Goal: Book appointment/travel/reservation

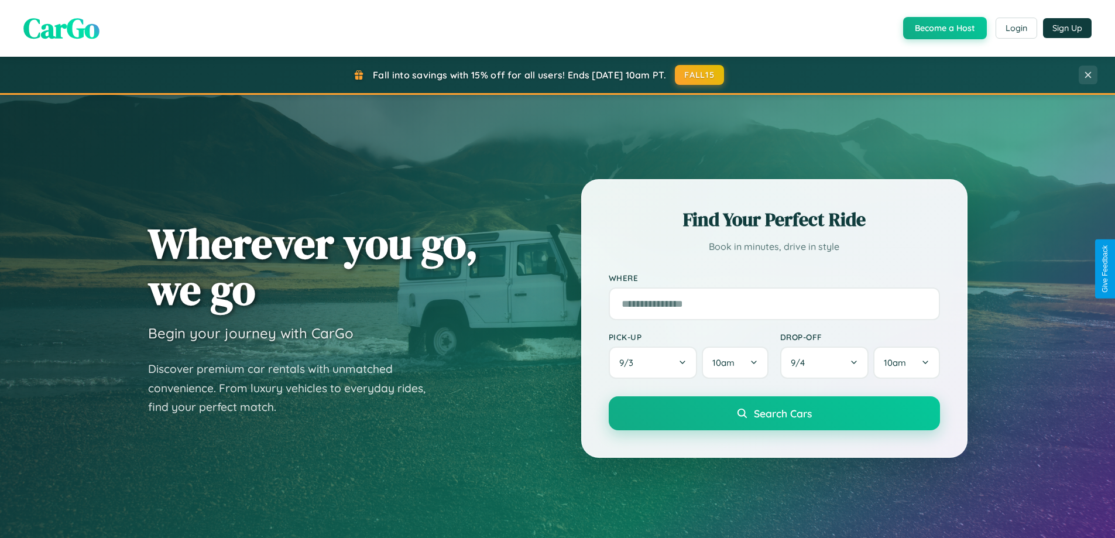
scroll to position [806, 0]
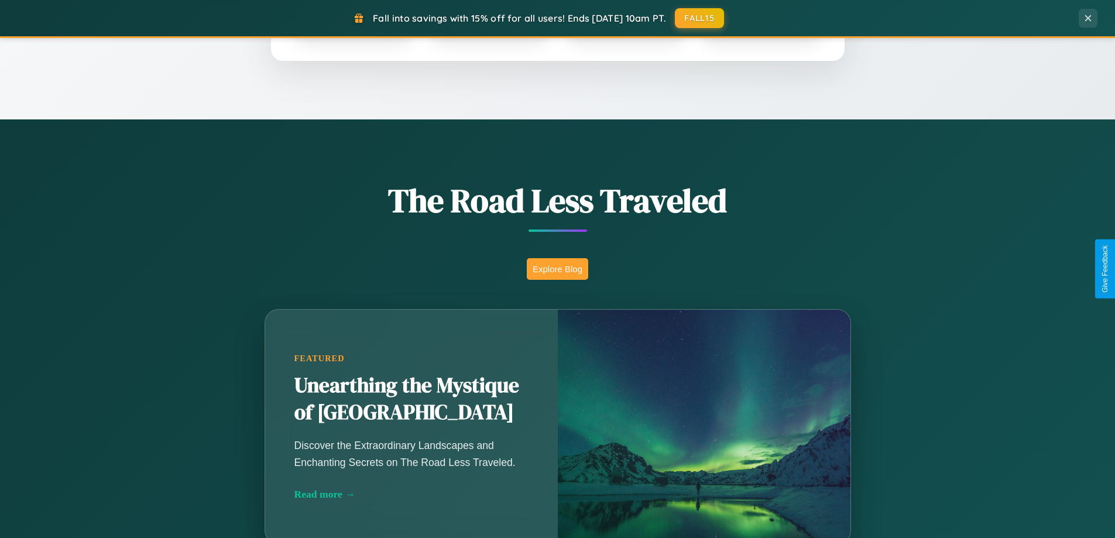
click at [557, 269] on button "Explore Blog" at bounding box center [557, 269] width 61 height 22
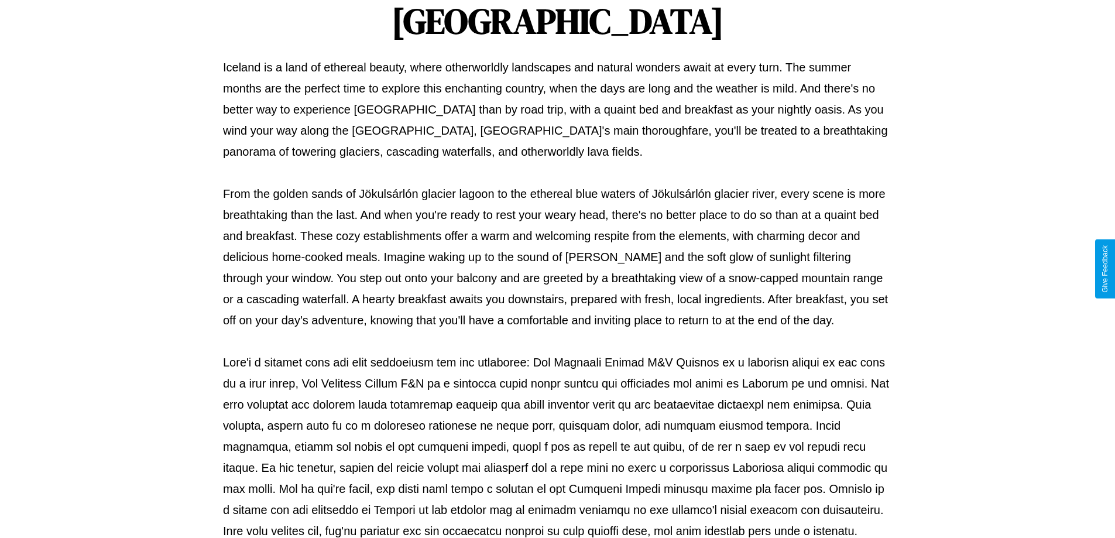
scroll to position [379, 0]
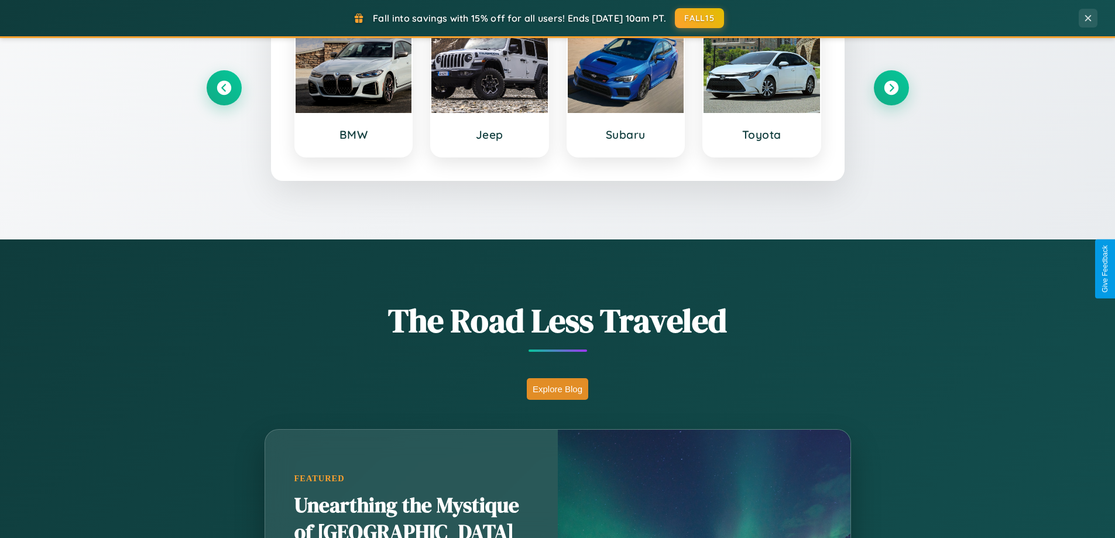
scroll to position [505, 0]
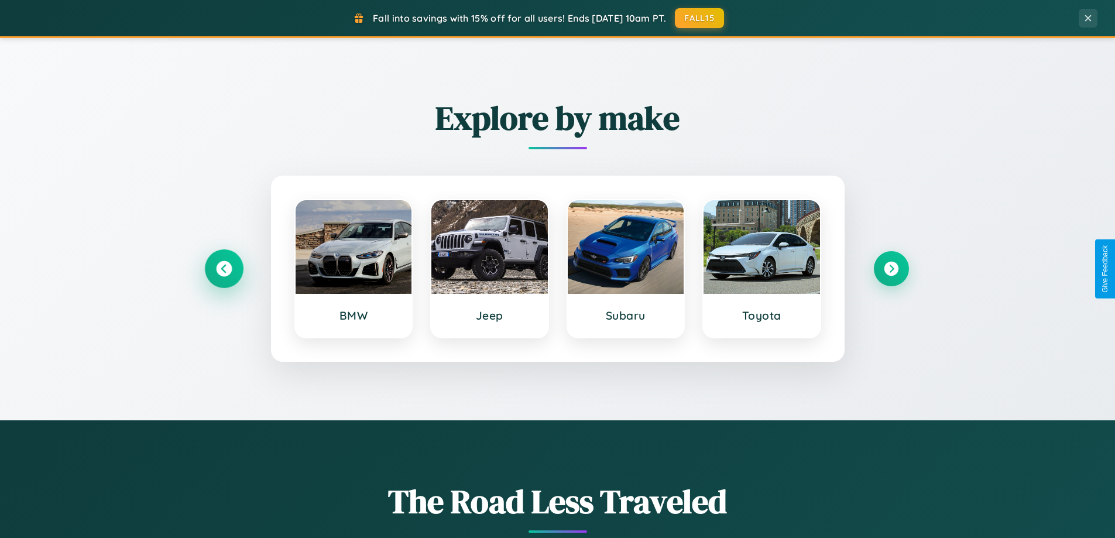
click at [224, 269] on icon at bounding box center [224, 269] width 16 height 16
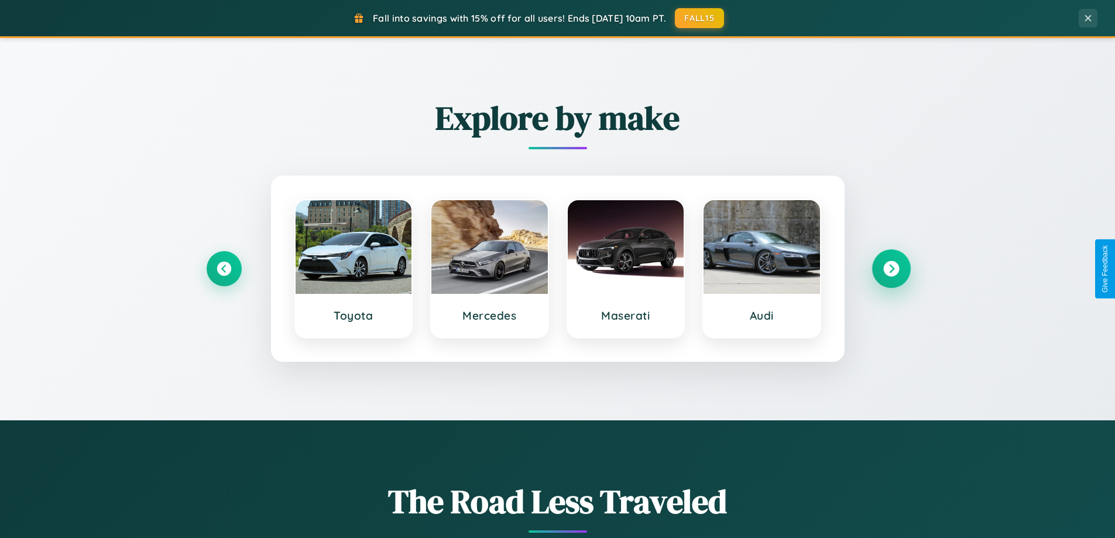
click at [891, 269] on icon at bounding box center [892, 269] width 16 height 16
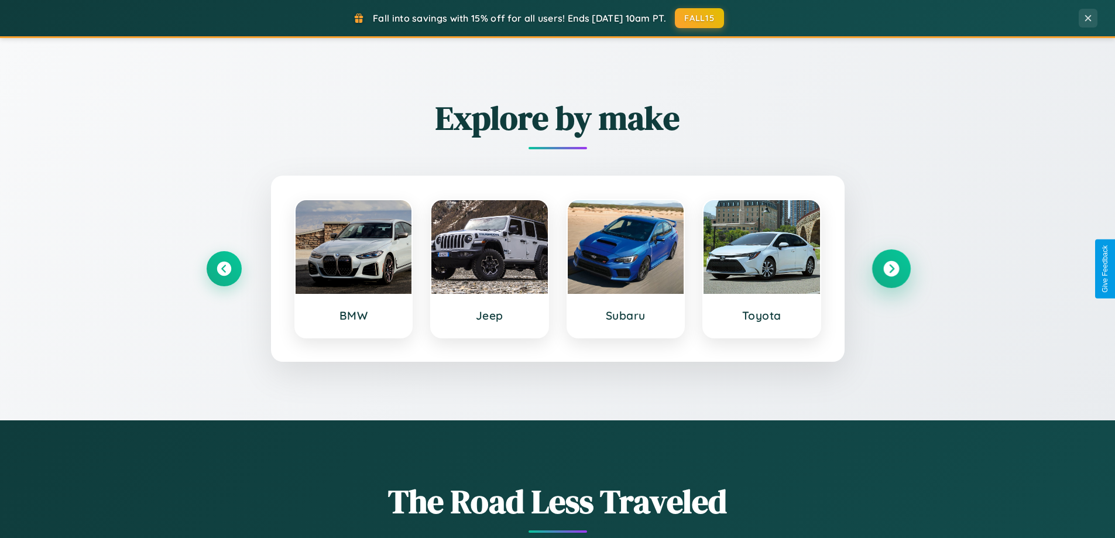
click at [891, 269] on icon at bounding box center [892, 269] width 16 height 16
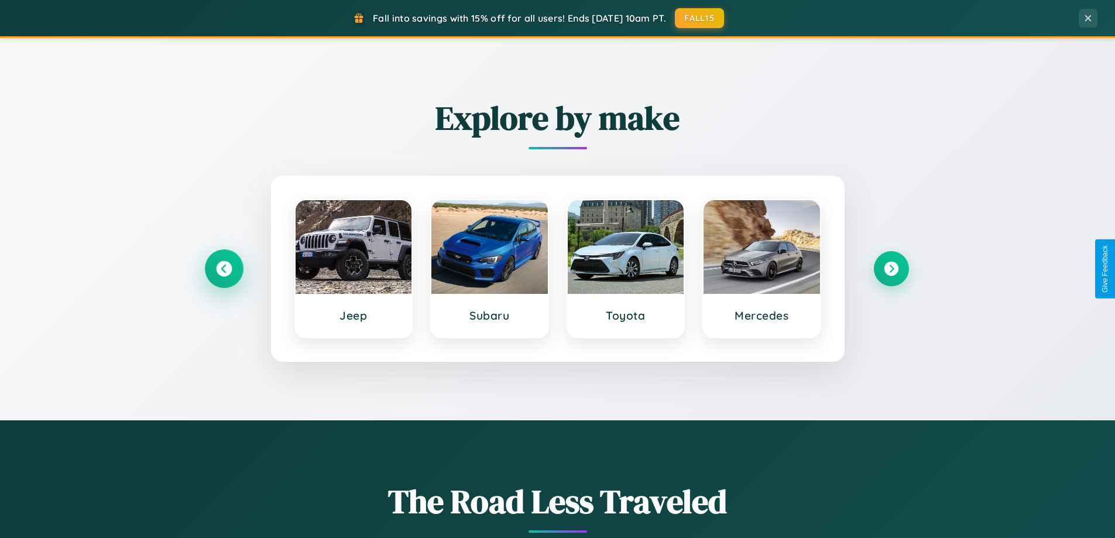
click at [224, 269] on icon at bounding box center [224, 269] width 16 height 16
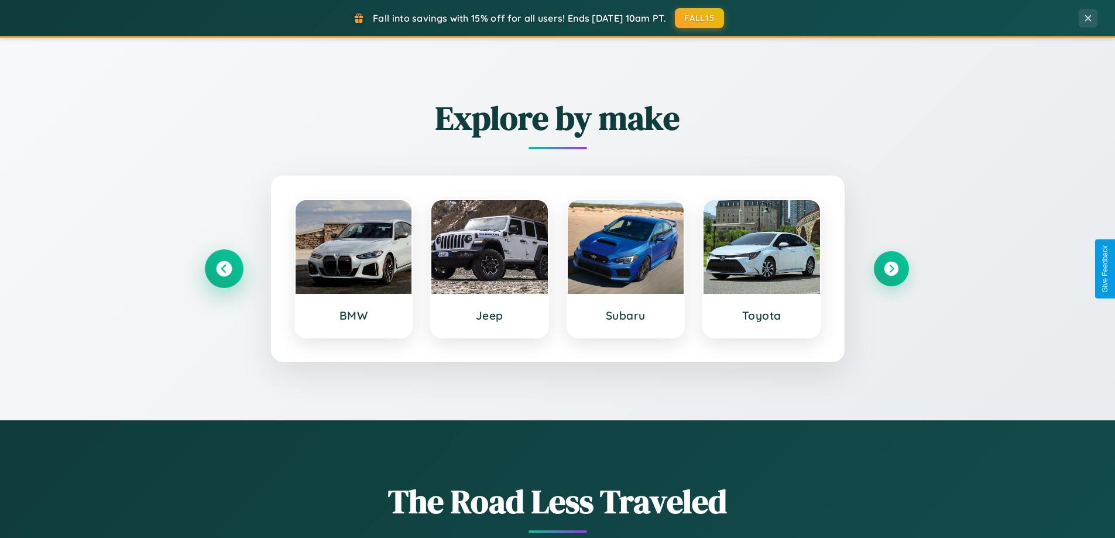
scroll to position [1043, 0]
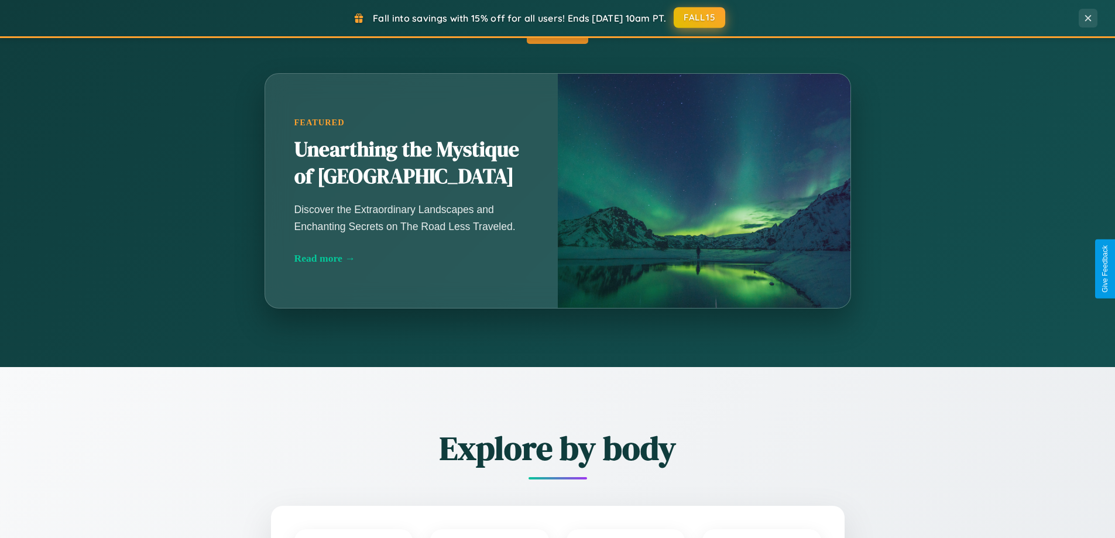
click at [700, 18] on button "FALL15" at bounding box center [700, 17] width 52 height 21
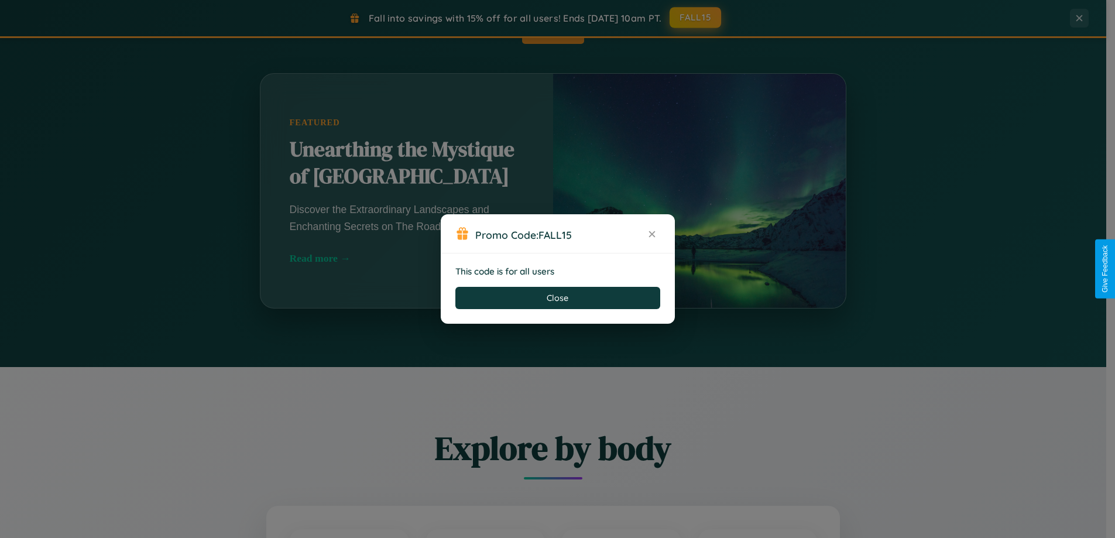
scroll to position [505, 0]
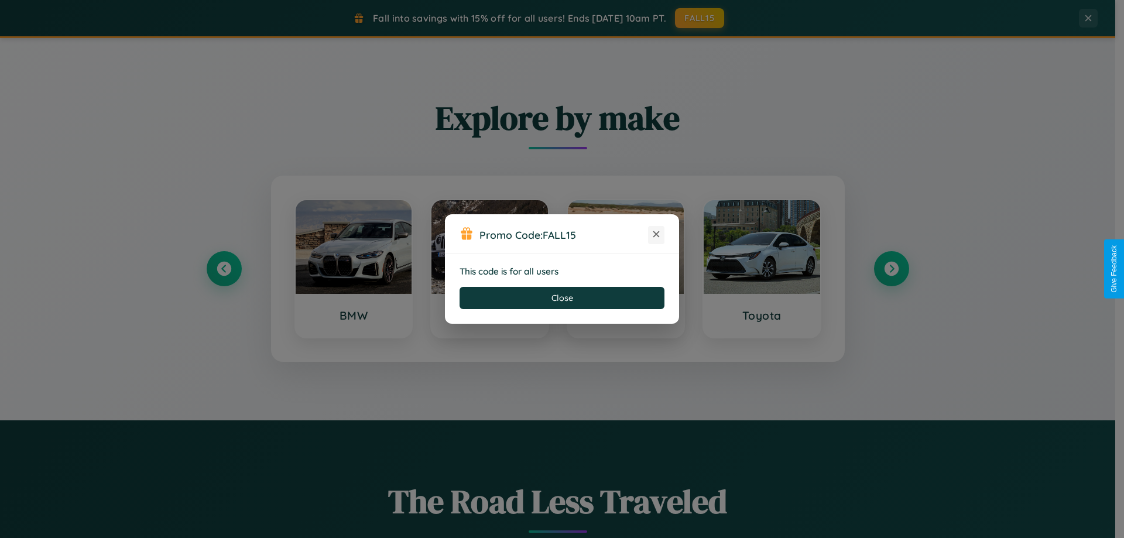
click at [656, 235] on icon at bounding box center [657, 234] width 12 height 12
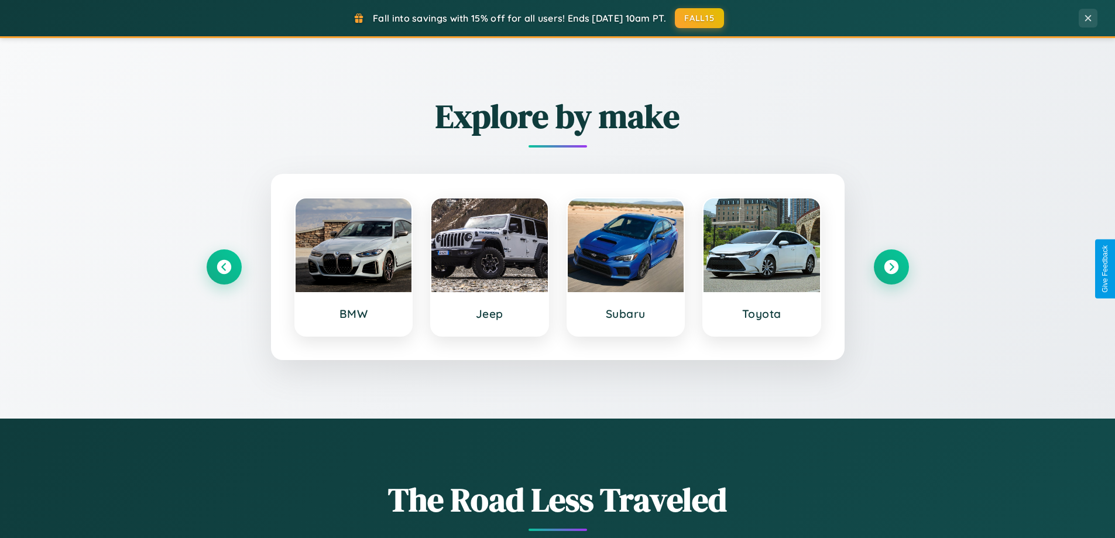
scroll to position [1881, 0]
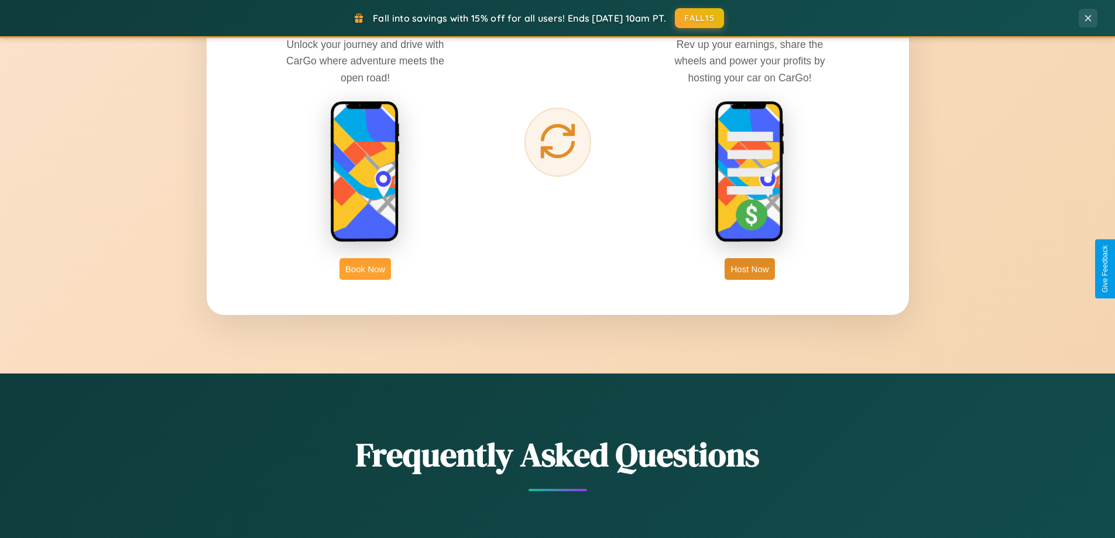
click at [365, 269] on button "Book Now" at bounding box center [366, 269] width 52 height 22
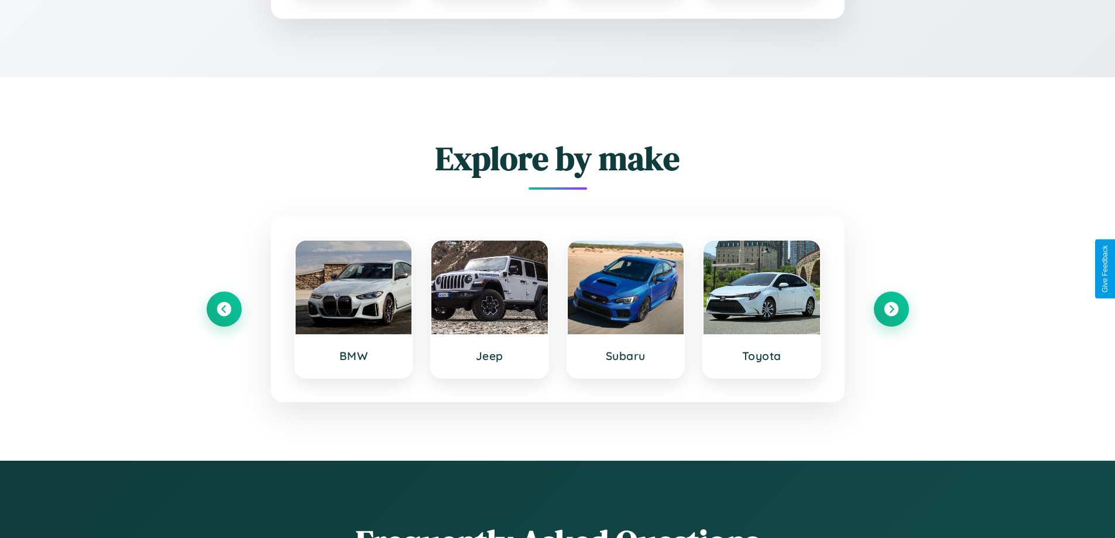
scroll to position [976, 0]
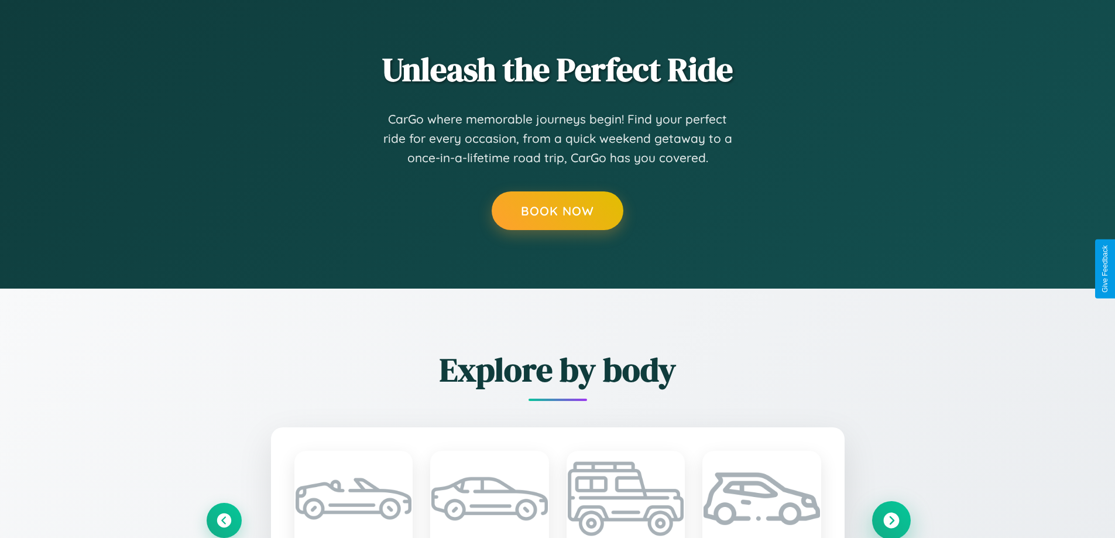
click at [891, 520] on icon at bounding box center [892, 520] width 16 height 16
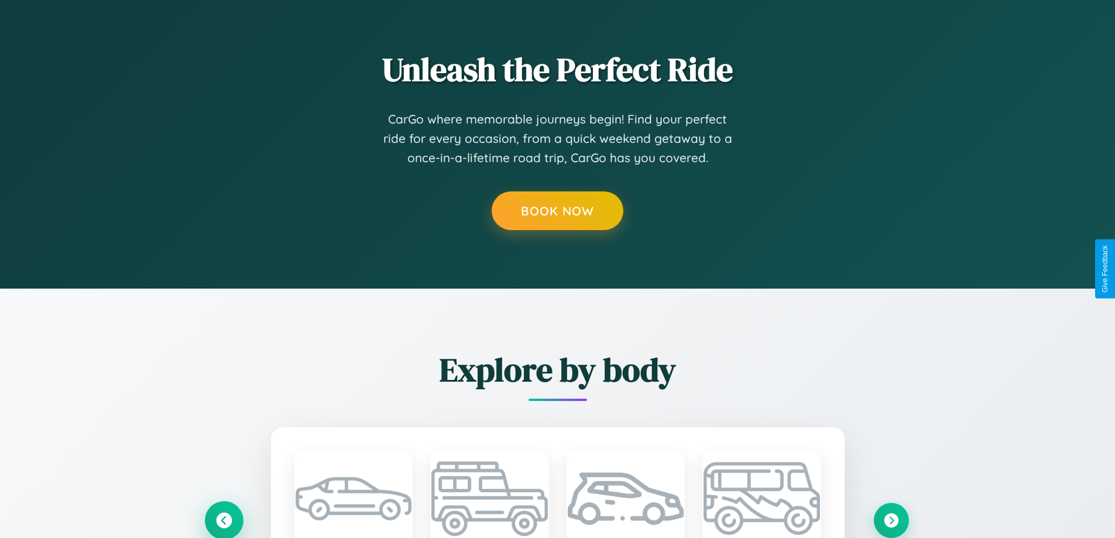
click at [224, 520] on icon at bounding box center [224, 520] width 16 height 16
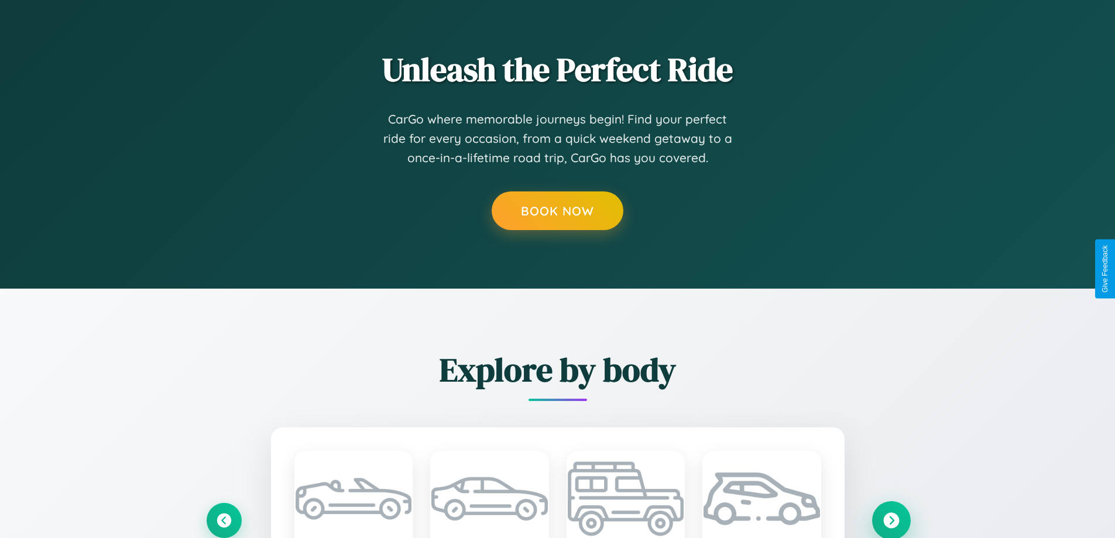
click at [891, 520] on icon at bounding box center [892, 520] width 16 height 16
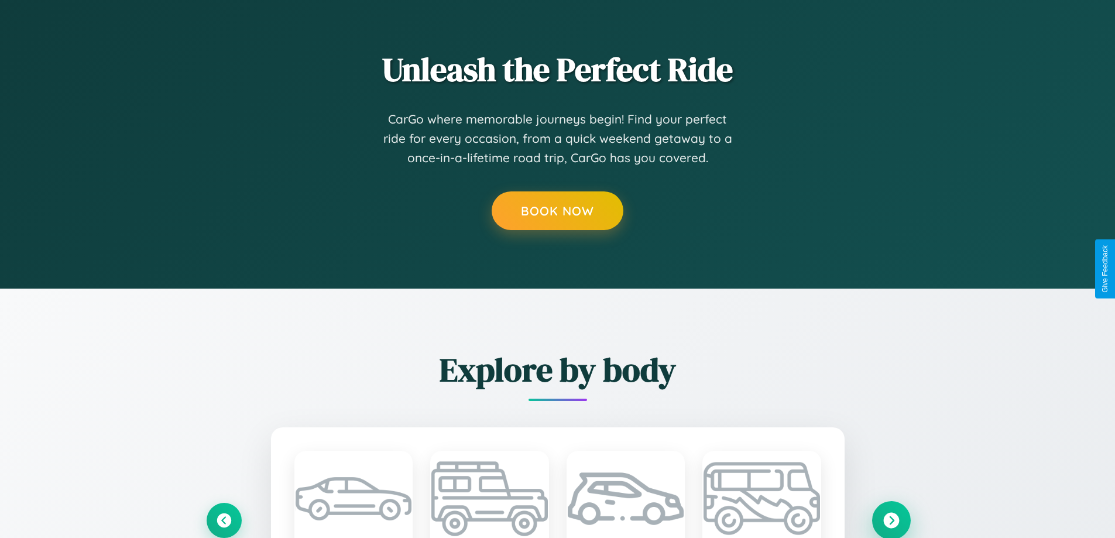
click at [891, 520] on icon at bounding box center [892, 520] width 16 height 16
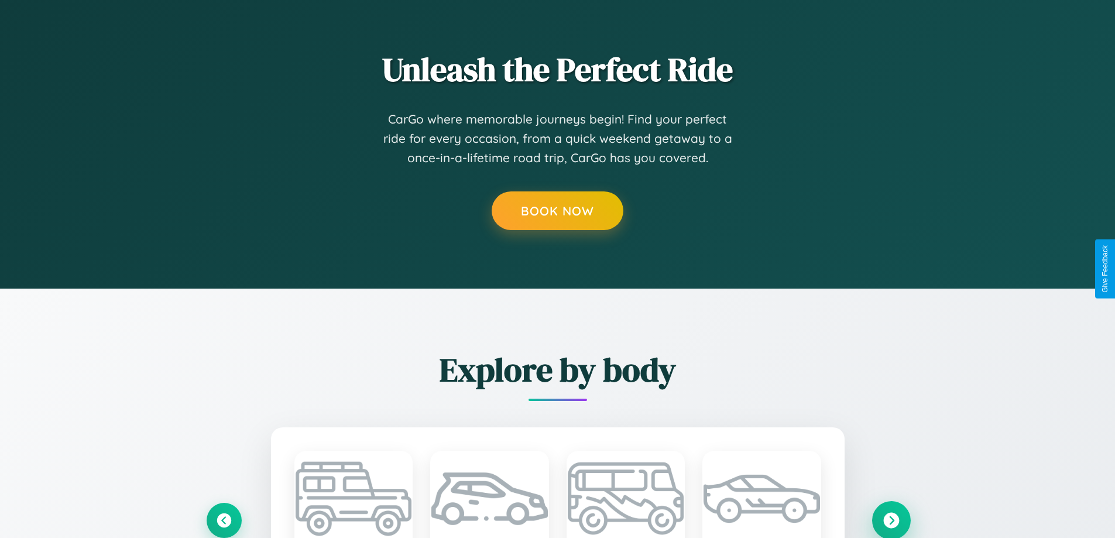
click at [891, 520] on icon at bounding box center [892, 520] width 16 height 16
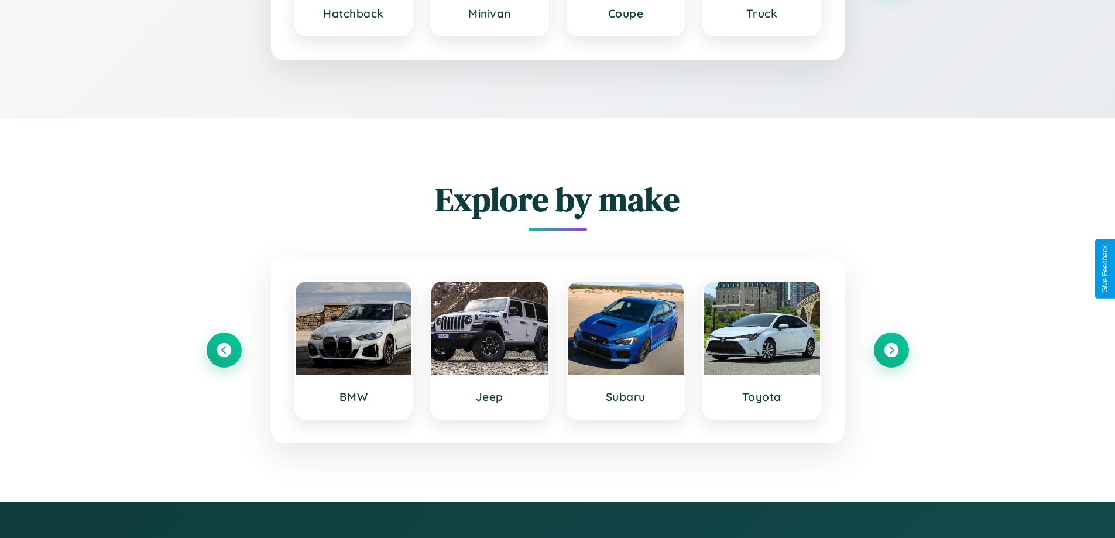
scroll to position [1571, 0]
